Goal: Transaction & Acquisition: Purchase product/service

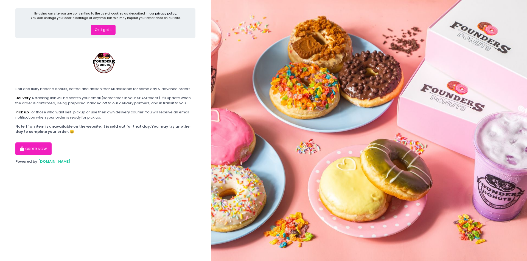
click at [100, 27] on button "Ok, I got it" at bounding box center [103, 30] width 25 height 10
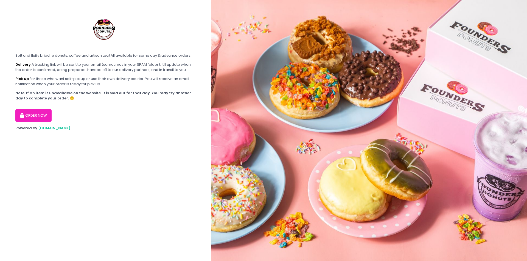
click at [40, 114] on button "ORDER NOW" at bounding box center [33, 115] width 36 height 13
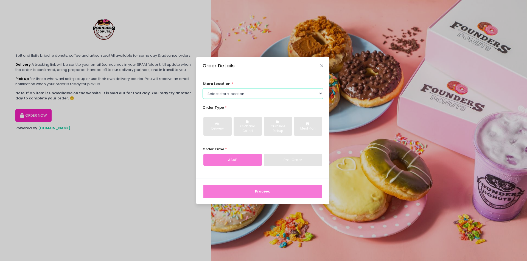
click at [228, 95] on select "Select store location Founders Donuts - [PERSON_NAME] Founders Donuts - [GEOGRA…" at bounding box center [262, 93] width 121 height 10
select select "65e656aa55db7c7b23c3a32e"
click at [202, 88] on select "Select store location Founders Donuts - [PERSON_NAME] Founders Donuts - [GEOGRA…" at bounding box center [262, 93] width 121 height 10
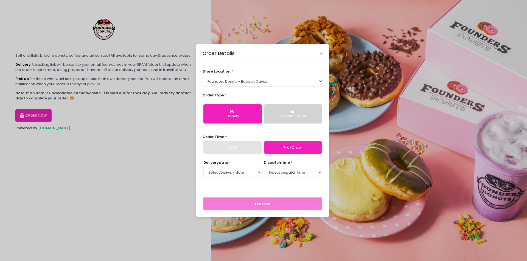
click at [239, 116] on div "Delivery" at bounding box center [232, 116] width 51 height 5
click at [238, 150] on div "ASAP" at bounding box center [232, 148] width 58 height 13
click at [292, 151] on link "Pre-Order" at bounding box center [293, 148] width 58 height 13
click at [236, 172] on select "Select Delivery date [DATE] [DATE] [DATE] [DATE] [DATE] [DATE] [DATE] [DATE] [D…" at bounding box center [232, 172] width 58 height 10
select select "[DATE]"
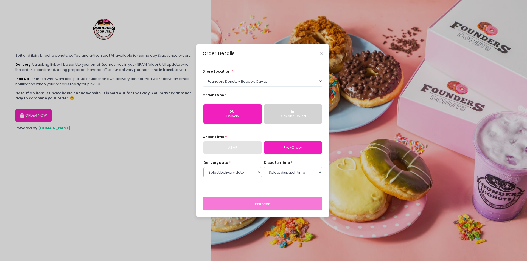
click at [203, 167] on select "Select Delivery date [DATE] [DATE] [DATE] [DATE] [DATE] [DATE] [DATE] [DATE] [D…" at bounding box center [232, 172] width 58 height 10
click at [280, 173] on select "Select dispatch time 09:30 AM - 10:00 AM 10:00 AM - 10:30 AM 10:30 AM - 11:00 A…" at bounding box center [293, 172] width 58 height 10
select select "13:00"
click at [264, 167] on select "Select dispatch time 09:30 AM - 10:00 AM 10:00 AM - 10:30 AM 10:30 AM - 11:00 A…" at bounding box center [293, 172] width 58 height 10
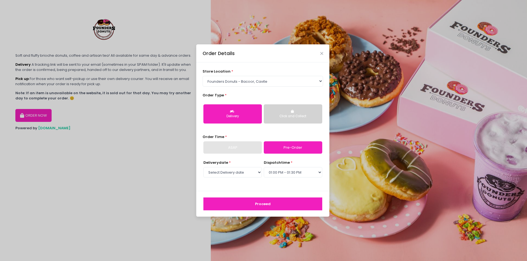
click at [265, 204] on button "Proceed" at bounding box center [262, 204] width 119 height 13
